Goal: Task Accomplishment & Management: Use online tool/utility

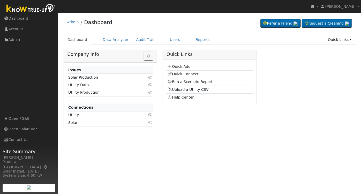
click at [192, 35] on div "Admin Dashboard Refer a Friend Request a Cleaning" at bounding box center [209, 75] width 297 height 119
click at [192, 37] on link "Reports" at bounding box center [203, 40] width 22 height 10
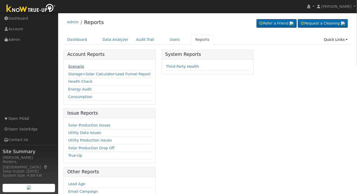
click at [80, 67] on link "Scenario" at bounding box center [76, 66] width 16 height 4
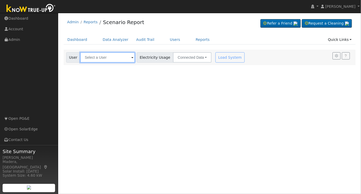
click at [105, 58] on input "text" at bounding box center [107, 57] width 55 height 10
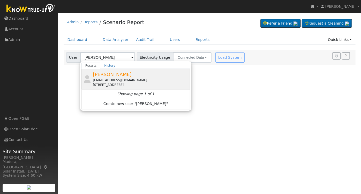
click at [137, 81] on div "[EMAIL_ADDRESS][DOMAIN_NAME]" at bounding box center [141, 80] width 96 height 5
type input "[PERSON_NAME]"
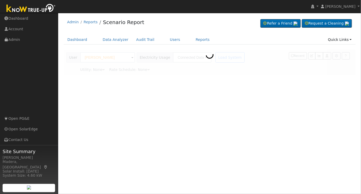
type input "Pacific Gas & Electric"
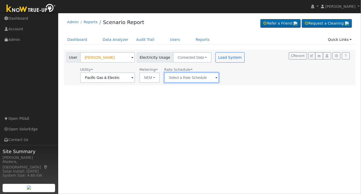
click at [135, 77] on input "text" at bounding box center [107, 77] width 55 height 10
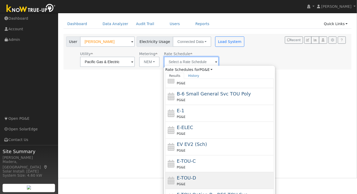
scroll to position [23, 0]
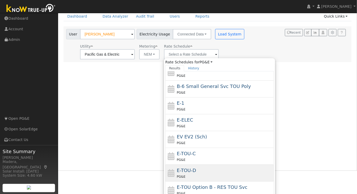
click at [205, 170] on div "E-TOU-D PG&E" at bounding box center [225, 173] width 96 height 12
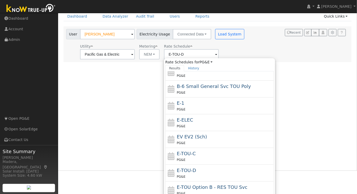
scroll to position [0, 0]
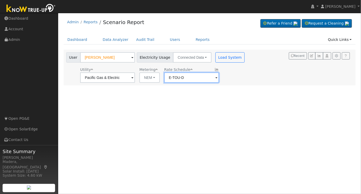
click at [135, 79] on input "E-TOU-D" at bounding box center [107, 77] width 55 height 10
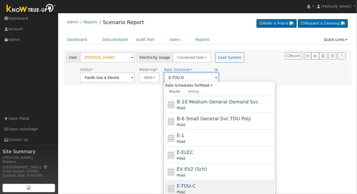
scroll to position [56, 0]
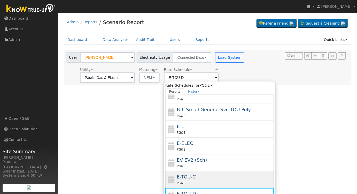
click at [197, 176] on div "E-TOU-C PG&E" at bounding box center [225, 179] width 96 height 12
type input "E-TOU-C"
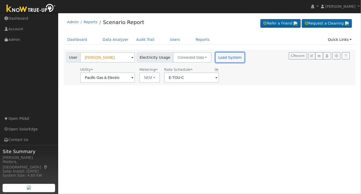
click at [227, 61] on button "Load System" at bounding box center [229, 57] width 29 height 10
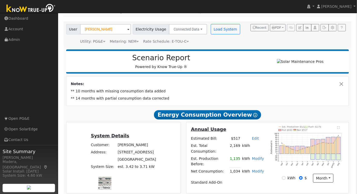
scroll to position [0, 0]
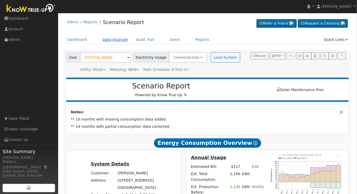
click at [120, 43] on link "Data Analyzer" at bounding box center [116, 40] width 34 height 10
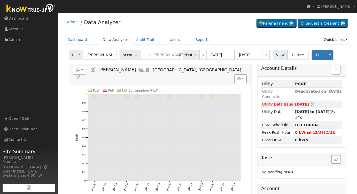
click at [99, 54] on input "[PERSON_NAME]" at bounding box center [100, 55] width 34 height 10
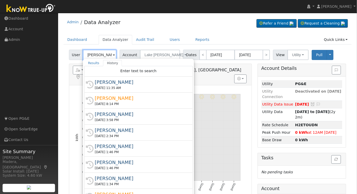
click at [99, 54] on input "Gita Khattaie" at bounding box center [100, 55] width 34 height 10
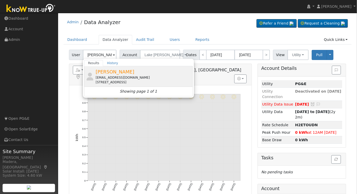
click at [121, 75] on div "smoore1596@gmail.com" at bounding box center [144, 77] width 96 height 5
type input "[PERSON_NAME]"
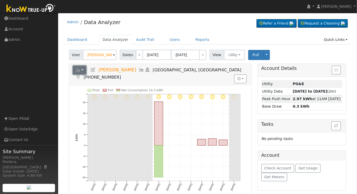
click at [82, 69] on button "button" at bounding box center [80, 70] width 14 height 9
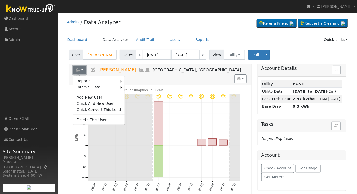
click at [82, 69] on button "button" at bounding box center [80, 70] width 14 height 9
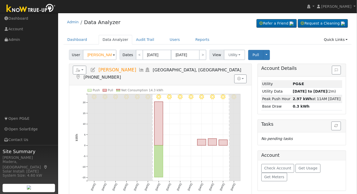
click at [81, 75] on icon at bounding box center [78, 77] width 6 height 5
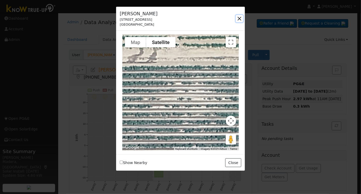
click at [237, 16] on button "button" at bounding box center [239, 18] width 7 height 7
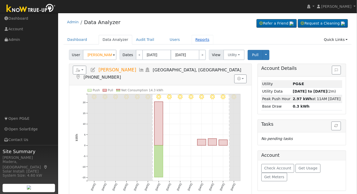
click at [192, 37] on link "Reports" at bounding box center [203, 40] width 22 height 10
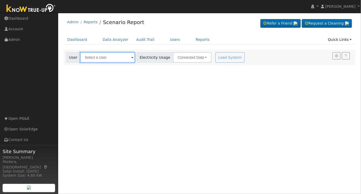
click at [103, 55] on input "text" at bounding box center [107, 57] width 55 height 10
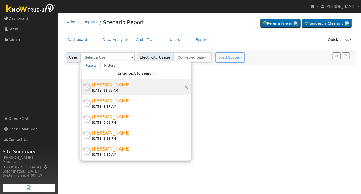
click at [98, 84] on div "[PERSON_NAME]" at bounding box center [138, 84] width 92 height 7
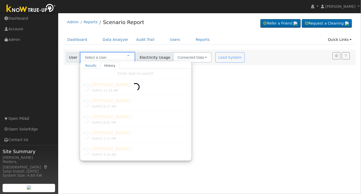
type input "[PERSON_NAME]"
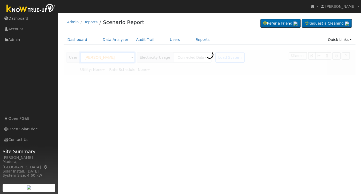
type input "Pacific Gas & Electric"
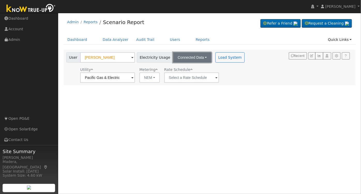
click at [197, 57] on button "Connected Data" at bounding box center [192, 57] width 39 height 10
click at [185, 74] on link "Estimated Data" at bounding box center [192, 76] width 37 height 7
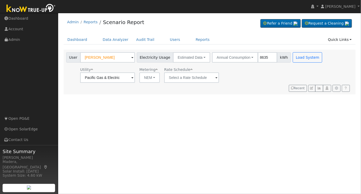
type input "8635"
click at [135, 82] on input "text" at bounding box center [107, 77] width 55 height 10
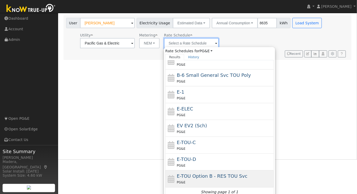
scroll to position [37, 0]
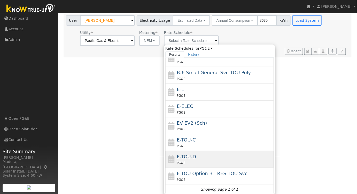
click at [199, 154] on div "E-TOU-D PG&E" at bounding box center [225, 159] width 96 height 12
type input "E-TOU-D"
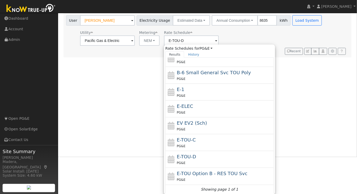
scroll to position [0, 0]
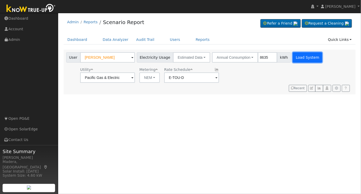
click at [300, 52] on button "Load System" at bounding box center [307, 57] width 29 height 10
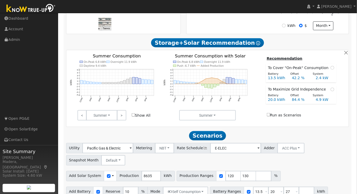
scroll to position [167, 0]
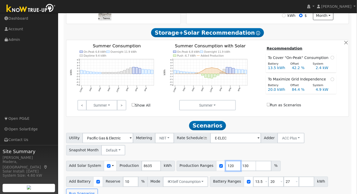
drag, startPoint x: 223, startPoint y: 167, endPoint x: 177, endPoint y: 173, distance: 46.7
click at [177, 173] on div "Utility Pacific Gas & Electric Metering NBT NEM NBT Rate Schedule E-ELEC Adder …" at bounding box center [207, 166] width 289 height 66
type input "130"
drag, startPoint x: 223, startPoint y: 167, endPoint x: 197, endPoint y: 172, distance: 26.6
click at [197, 171] on div "Production Ranges 130 %" at bounding box center [221, 166] width 89 height 10
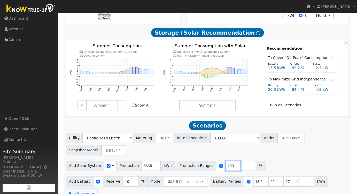
type input "100"
drag, startPoint x: 228, startPoint y: 183, endPoint x: 211, endPoint y: 185, distance: 17.6
click at [211, 185] on div "Battery Ranges 13.5 Overrides Reserve % Mode None None Self Consumption Peak Sa…" at bounding box center [269, 182] width 118 height 10
type input "15"
drag, startPoint x: 267, startPoint y: 183, endPoint x: 243, endPoint y: 189, distance: 24.0
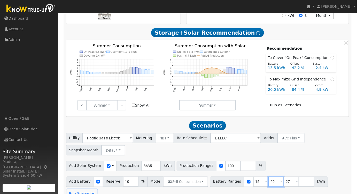
click at [243, 189] on div "Scenario Report Powered by Know True-Up ® Energy Consumption Overview Show Help…" at bounding box center [208, 59] width 288 height 285
type input "27"
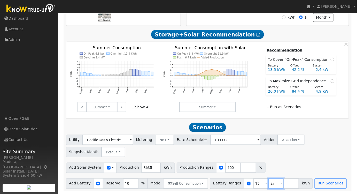
drag, startPoint x: 266, startPoint y: 183, endPoint x: 245, endPoint y: 185, distance: 20.8
click at [247, 185] on div "Battery Ranges 15 Overrides Reserve % Mode None None Self Consumption Peak Savi…" at bounding box center [261, 183] width 103 height 10
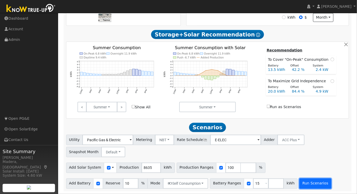
click at [311, 182] on button "Run Scenarios" at bounding box center [316, 183] width 32 height 10
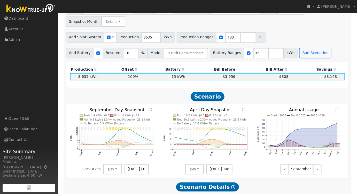
scroll to position [297, 0]
